Goal: Information Seeking & Learning: Learn about a topic

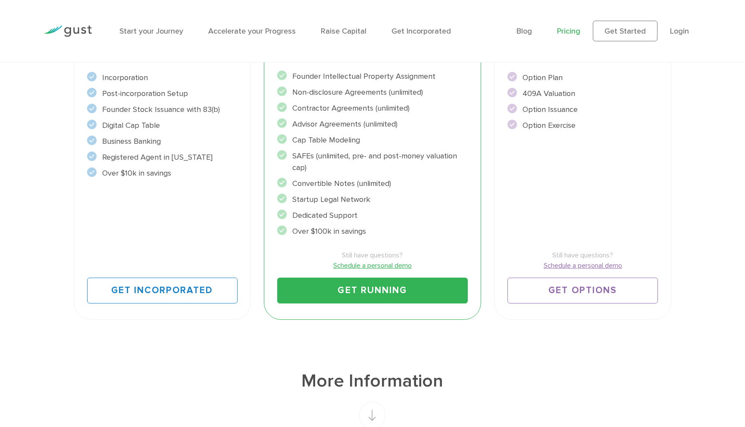
scroll to position [259, 0]
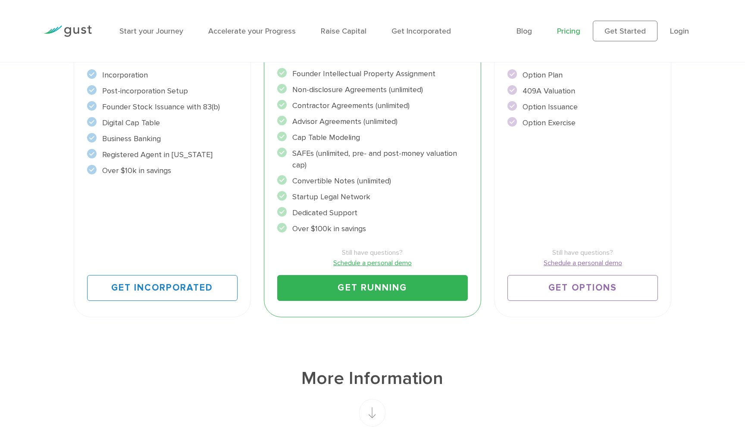
drag, startPoint x: 340, startPoint y: 262, endPoint x: 365, endPoint y: 272, distance: 26.3
click at [365, 235] on ul "Founder Intellectual Property Assignment" at bounding box center [372, 151] width 190 height 167
drag, startPoint x: 345, startPoint y: 286, endPoint x: 364, endPoint y: 291, distance: 19.5
click at [364, 171] on li "SAFEs (unlimited, pre- and post-money valuation cap)" at bounding box center [372, 159] width 190 height 23
drag, startPoint x: 338, startPoint y: 317, endPoint x: 359, endPoint y: 326, distance: 23.0
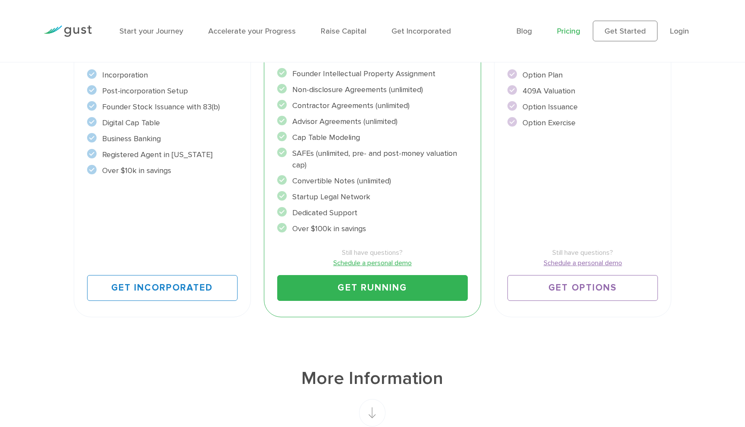
click at [359, 235] on ul "Founder Intellectual Property Assignment" at bounding box center [372, 151] width 190 height 167
click at [352, 203] on li "Startup Legal Network" at bounding box center [372, 197] width 190 height 12
drag, startPoint x: 332, startPoint y: 334, endPoint x: 346, endPoint y: 337, distance: 14.5
click at [346, 203] on li "Startup Legal Network" at bounding box center [372, 197] width 190 height 12
drag, startPoint x: 327, startPoint y: 353, endPoint x: 349, endPoint y: 358, distance: 22.5
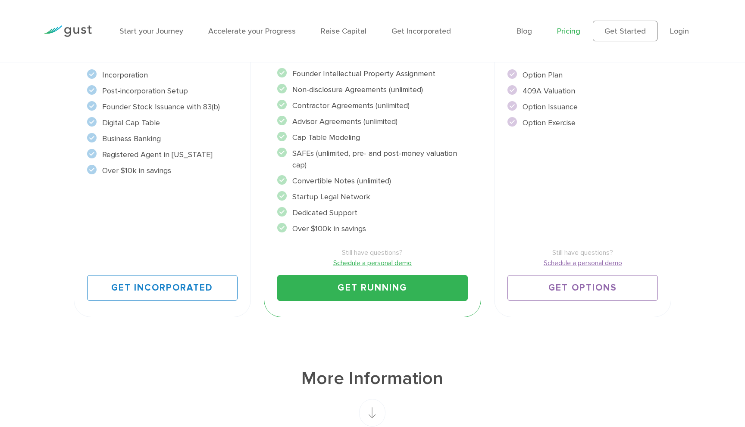
click at [349, 219] on li "Dedicated Support" at bounding box center [372, 213] width 190 height 12
drag, startPoint x: 337, startPoint y: 377, endPoint x: 355, endPoint y: 377, distance: 18.5
click at [355, 235] on li "Over $100k in savings" at bounding box center [372, 229] width 190 height 12
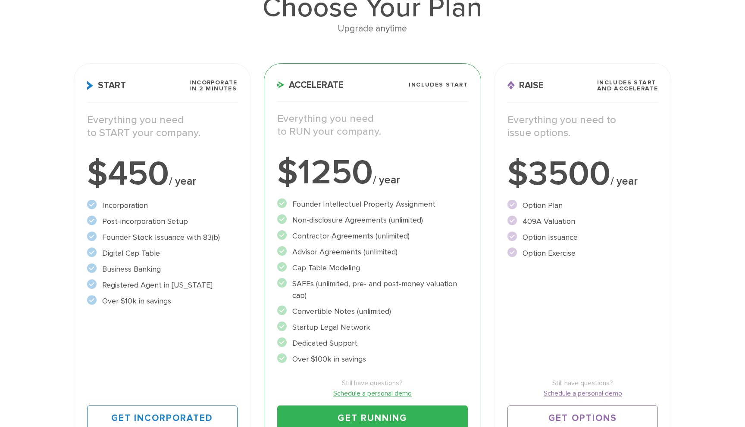
scroll to position [0, 0]
